Goal: Find specific page/section: Find specific page/section

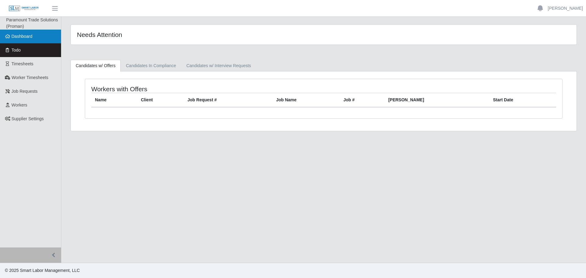
click at [27, 35] on span "Dashboard" at bounding box center [22, 36] width 21 height 5
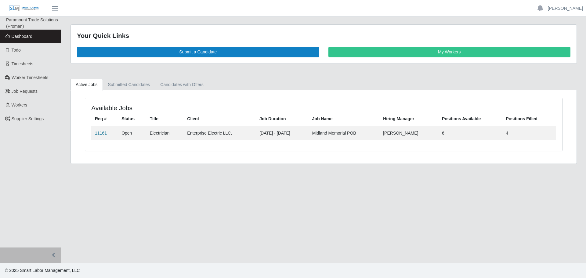
click at [104, 135] on link "11161" at bounding box center [101, 133] width 12 height 5
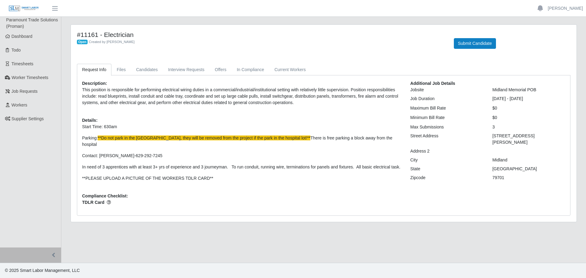
drag, startPoint x: 553, startPoint y: 136, endPoint x: 490, endPoint y: 137, distance: 62.6
click at [490, 137] on div "[STREET_ADDRESS][PERSON_NAME]" at bounding box center [529, 139] width 82 height 13
copy div "[STREET_ADDRESS][PERSON_NAME]"
click at [24, 38] on span "Dashboard" at bounding box center [22, 36] width 21 height 5
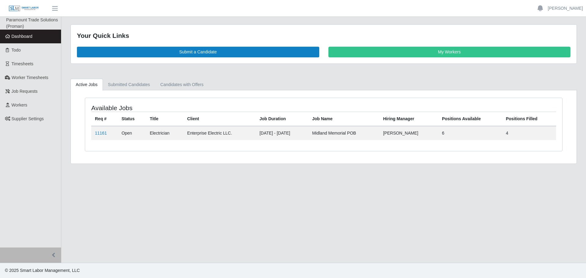
click at [446, 58] on div "Your Quick Links Submit a Candidate My Workers" at bounding box center [324, 44] width 506 height 39
click at [446, 56] on link "My Workers" at bounding box center [449, 52] width 242 height 11
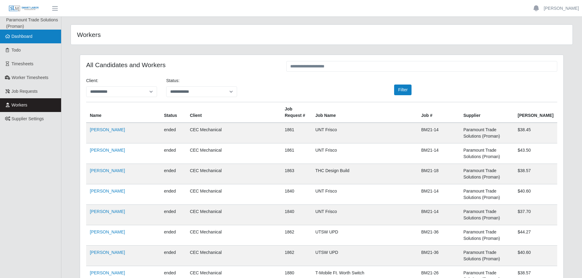
click at [30, 34] on span "Dashboard" at bounding box center [22, 36] width 21 height 5
